Goal: Navigation & Orientation: Go to known website

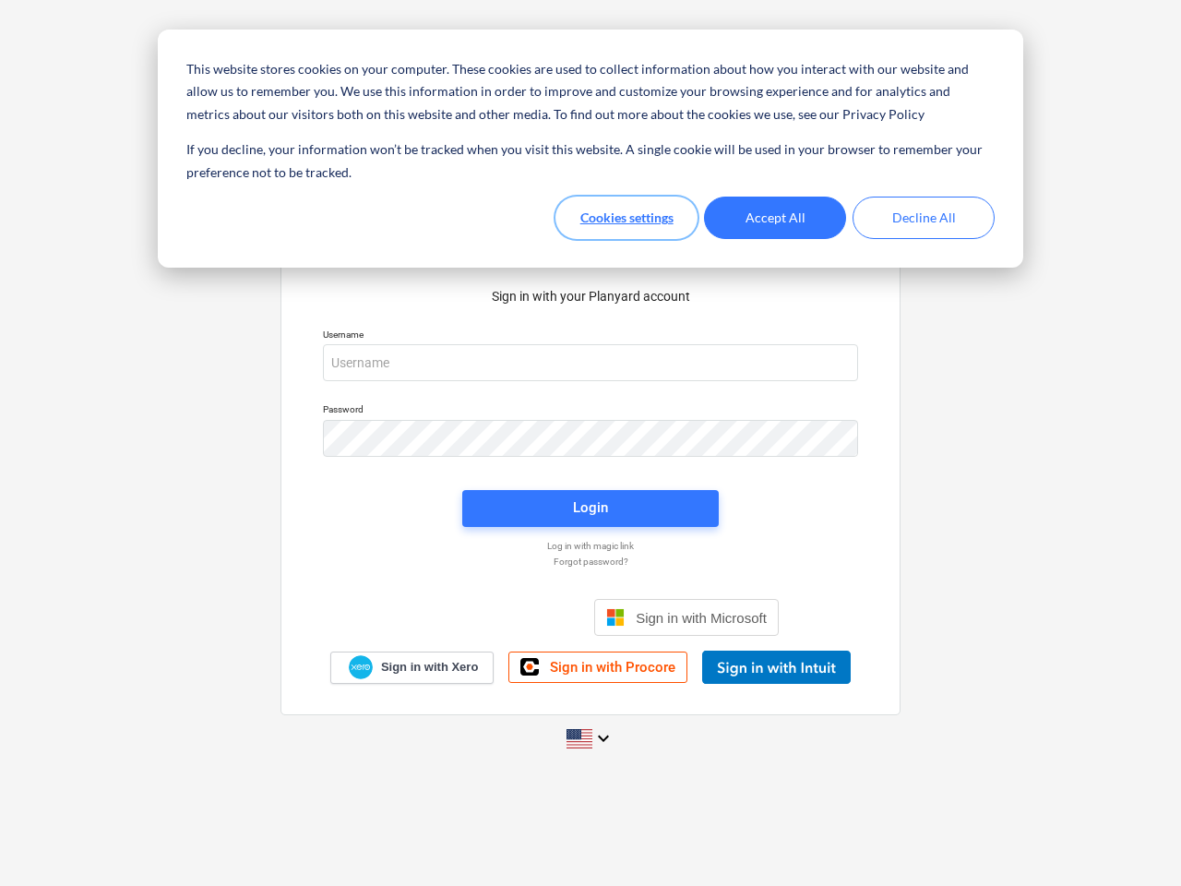
click at [626, 218] on button "Cookies settings" at bounding box center [626, 217] width 142 height 42
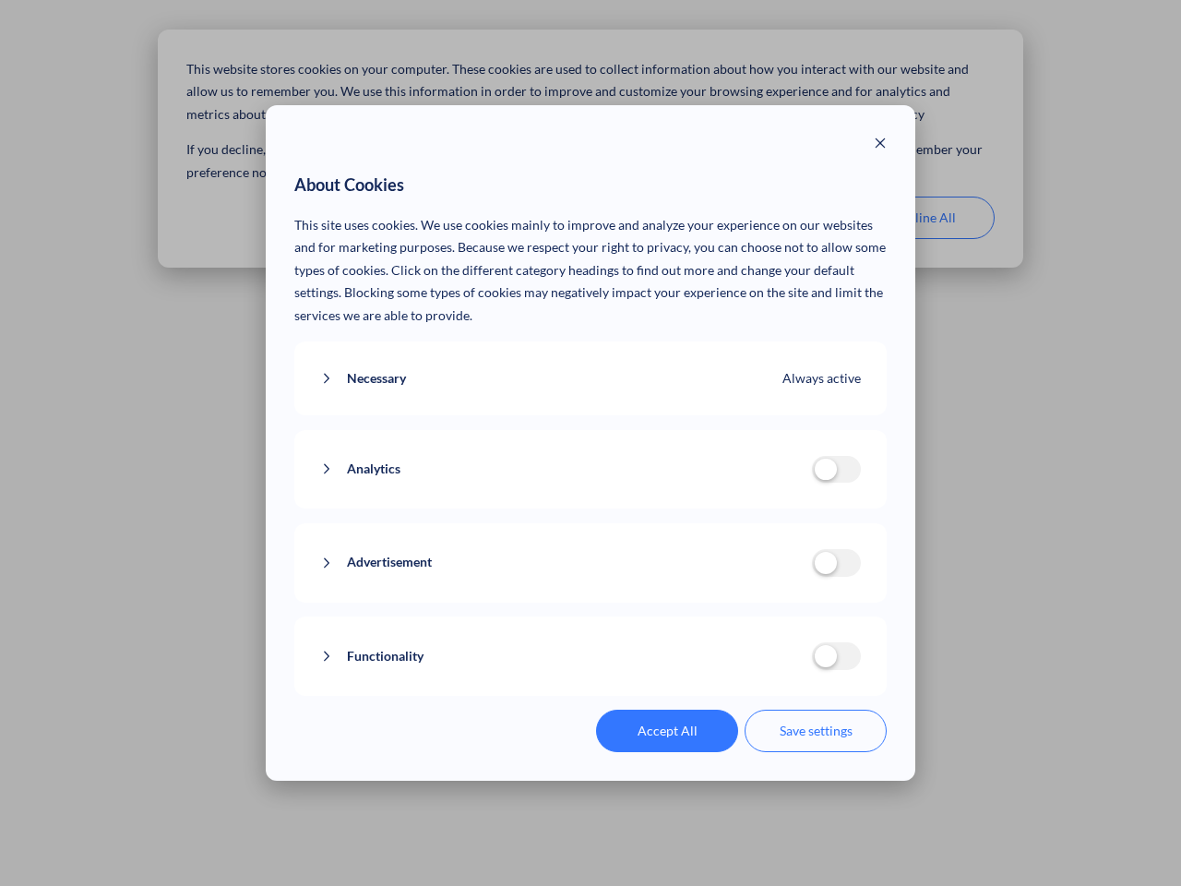
click at [775, 218] on p "This site uses cookies. We use cookies mainly to improve and analyze your exper…" at bounding box center [590, 270] width 593 height 113
click at [923, 218] on div "About Cookies This site uses cookies. We use cookies mainly to improve and anal…" at bounding box center [590, 443] width 1181 height 886
click at [590, 363] on div "Necessary Always active These cookies are necessary for the website to function…" at bounding box center [590, 378] width 593 height 75
click at [590, 438] on div "Analytics analytics cookies disallowed These cookies help us to understand how …" at bounding box center [590, 469] width 593 height 79
click at [590, 508] on div "Analytics analytics cookies disallowed These cookies help us to understand how …" at bounding box center [590, 469] width 593 height 79
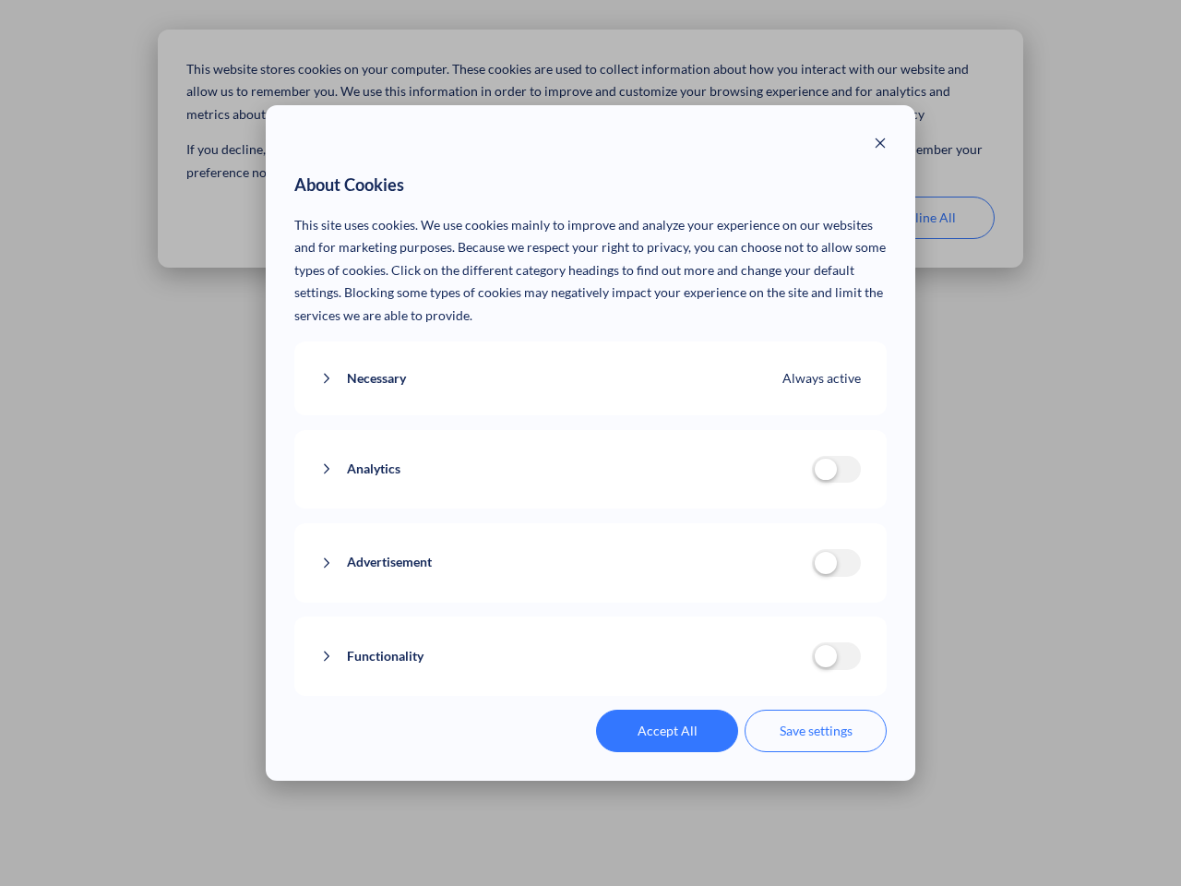
click at [686, 617] on div "Functionality functionality cookies disallowed We use a set of cookies that are…" at bounding box center [590, 655] width 593 height 79
click at [776, 667] on button "Functionality" at bounding box center [566, 656] width 492 height 23
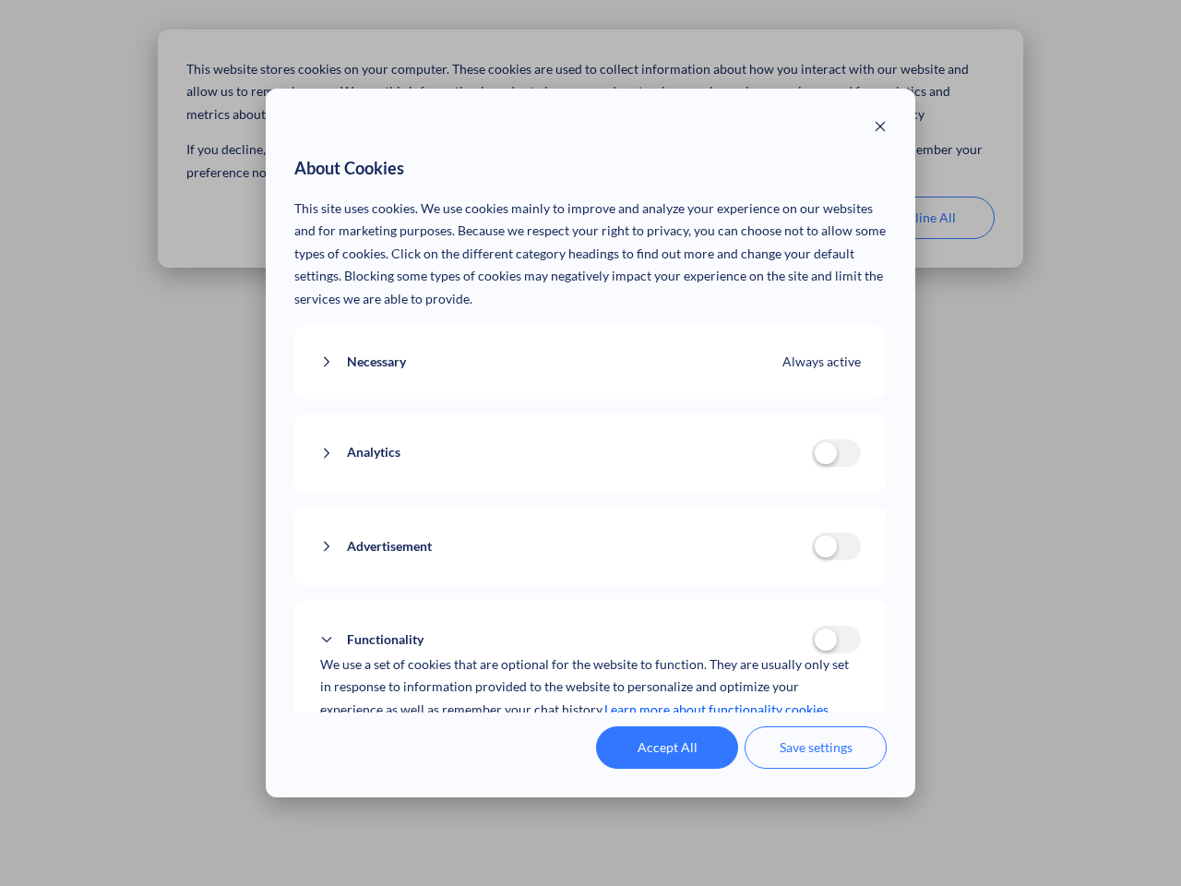
click at [590, 738] on div "Accept All Save settings" at bounding box center [590, 747] width 593 height 42
